Goal: Task Accomplishment & Management: Complete application form

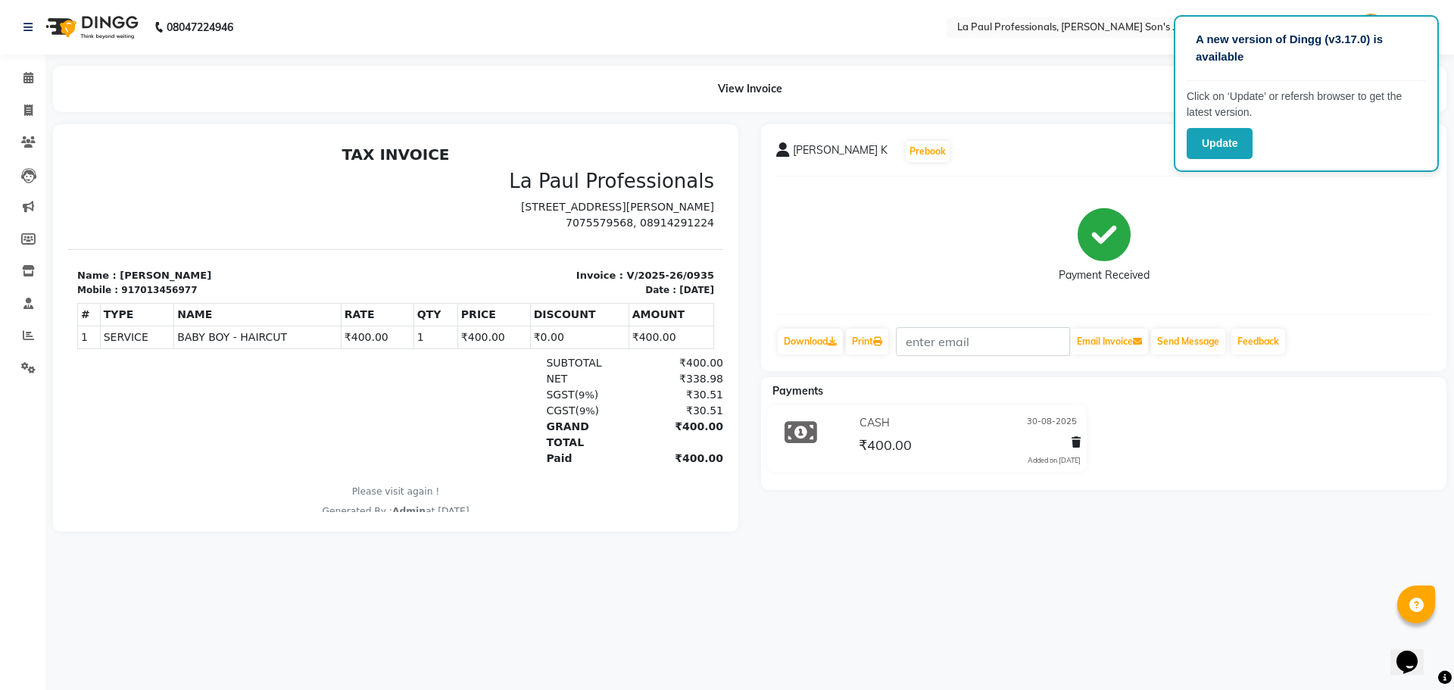
click at [1060, 147] on div "CHAITANYA K Prebook" at bounding box center [1103, 151] width 655 height 24
click at [1229, 153] on button "Update" at bounding box center [1220, 143] width 66 height 31
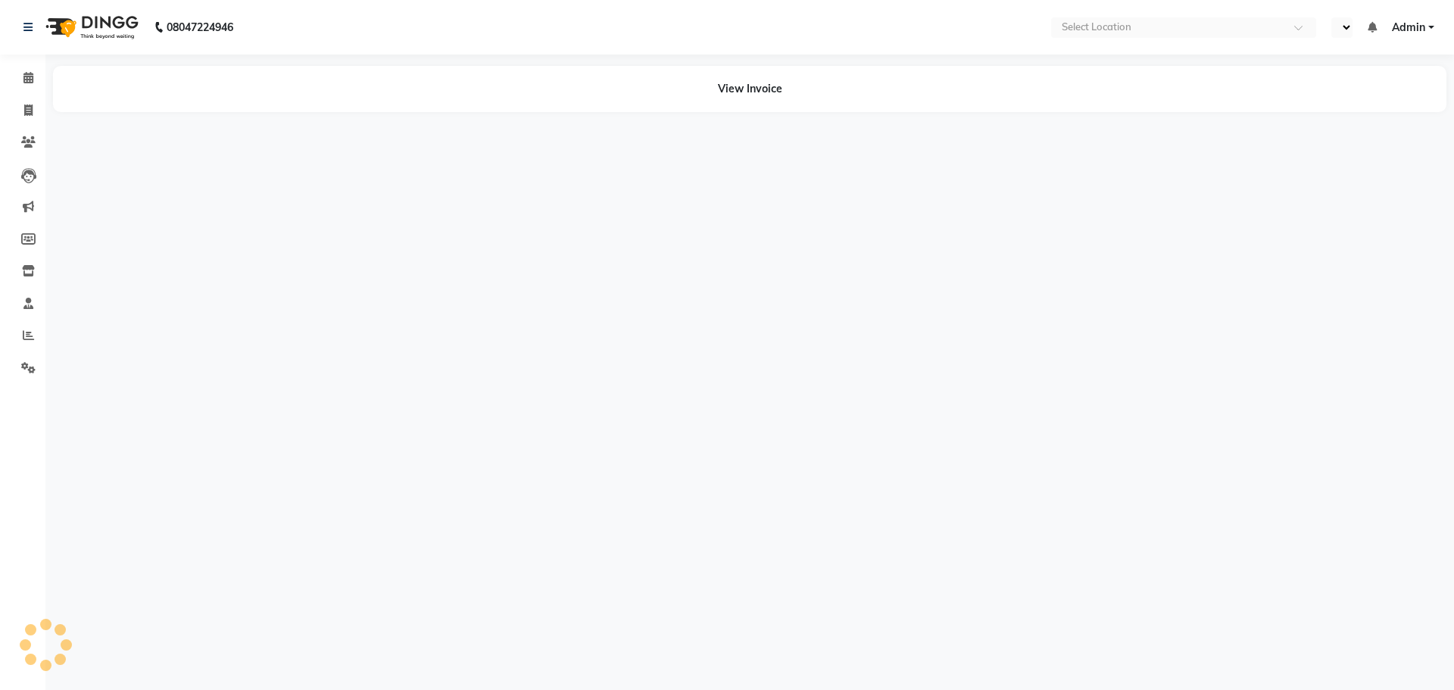
select select "en"
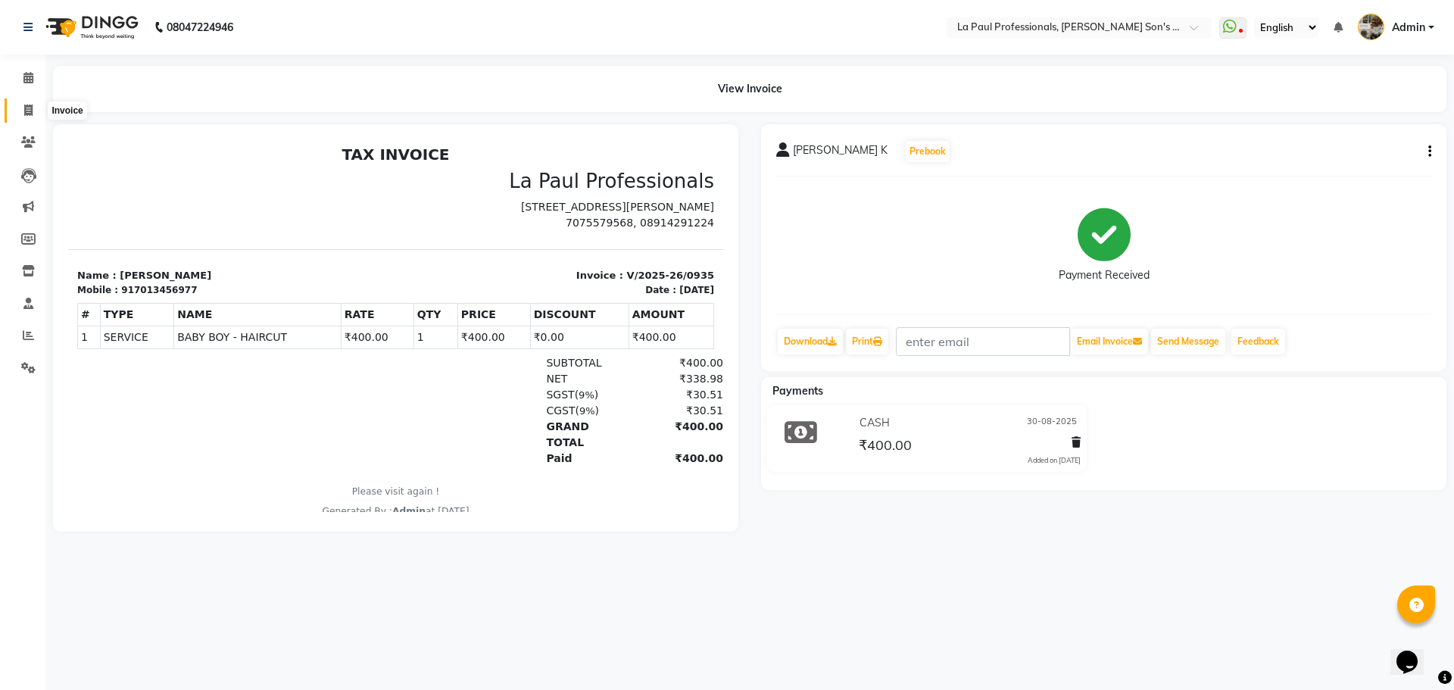
click at [30, 108] on icon at bounding box center [28, 110] width 8 height 11
select select "service"
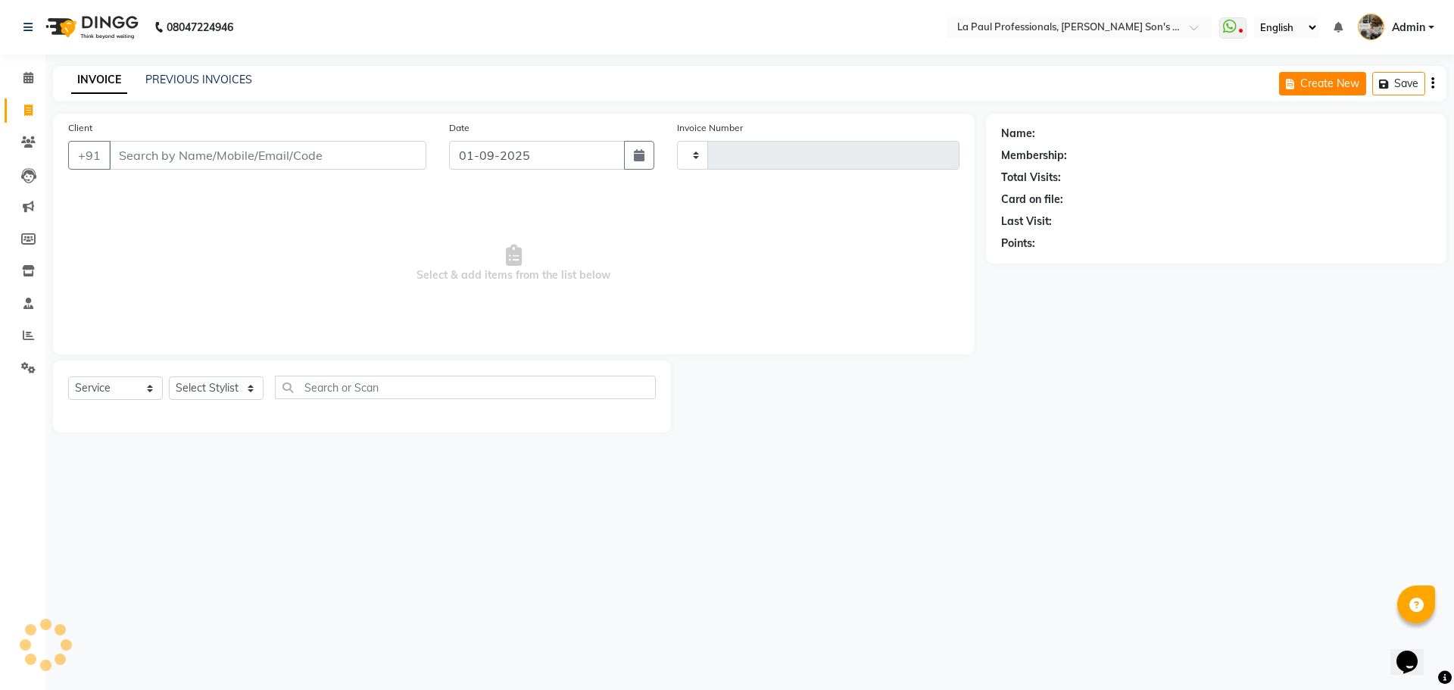
type input "0949"
select select "6271"
